Goal: Go to known website: Access a specific website the user already knows

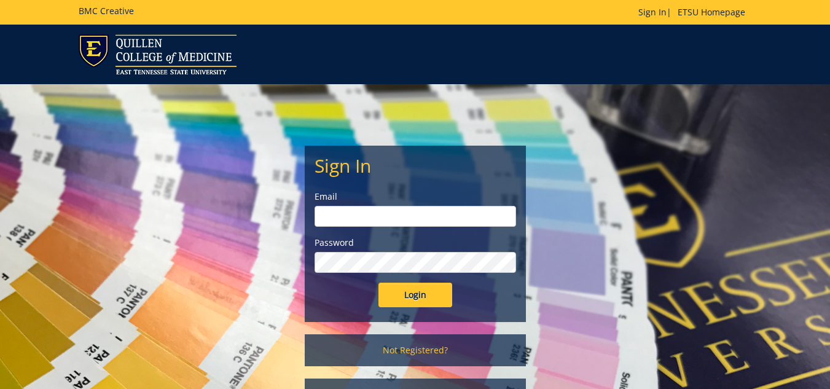
type input "[EMAIL_ADDRESS][DOMAIN_NAME]"
click at [413, 295] on input "Login" at bounding box center [415, 294] width 74 height 25
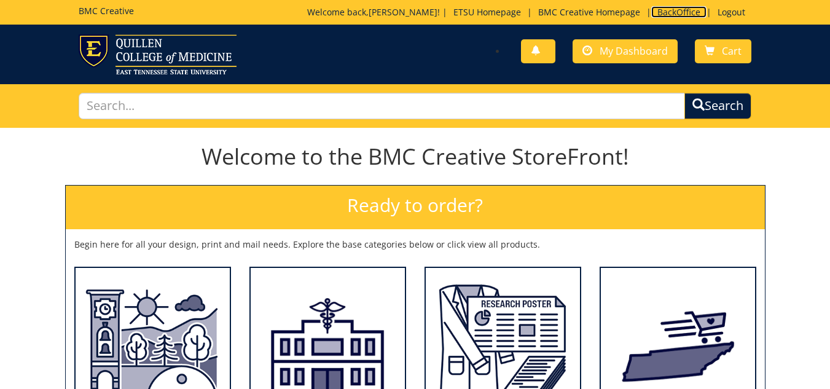
click at [669, 14] on link "BackOffice" at bounding box center [678, 12] width 55 height 12
